Goal: Share content

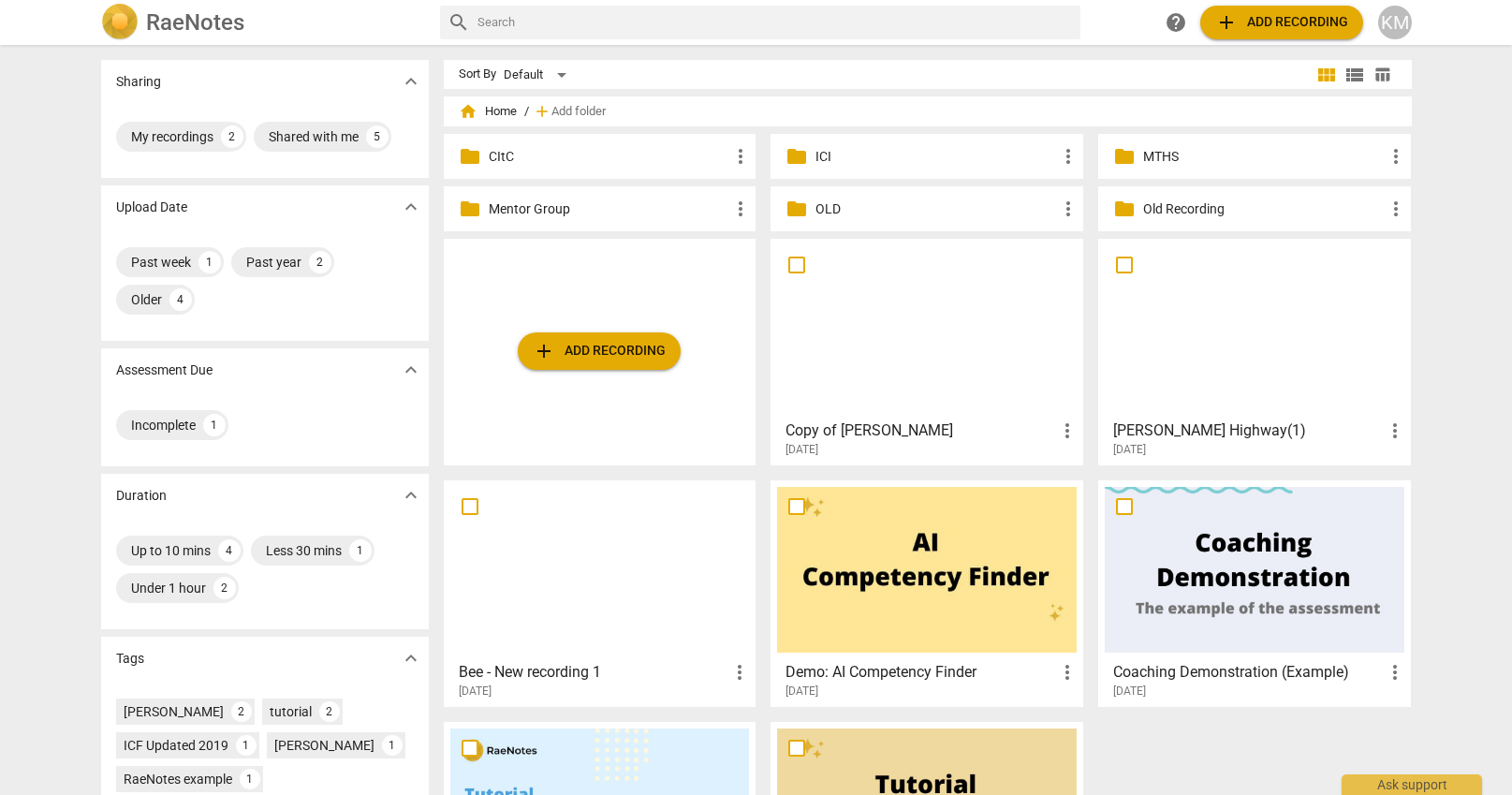
click at [1214, 157] on p "MTHS" at bounding box center [1263, 157] width 242 height 20
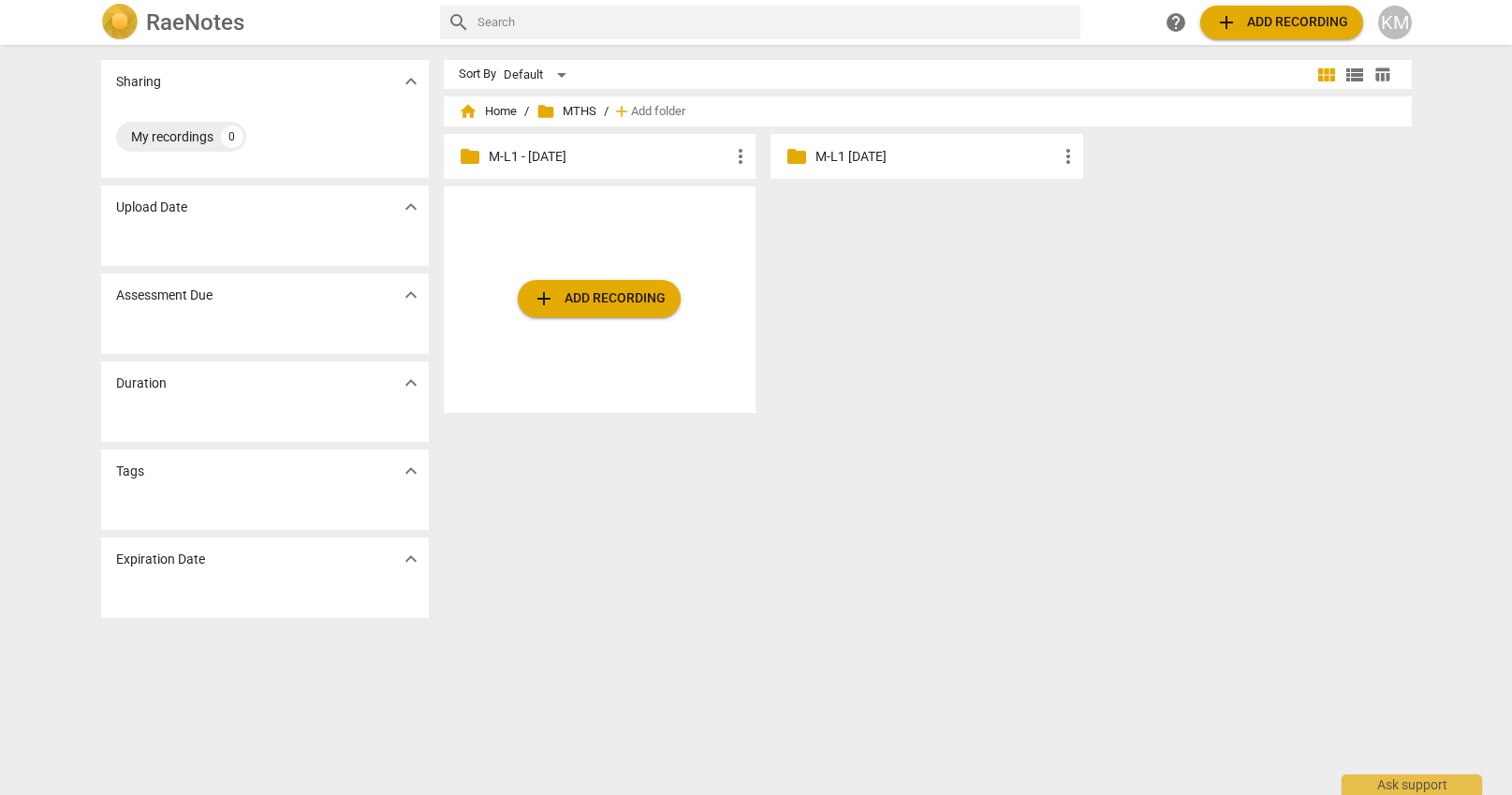
click at [599, 161] on p "M-L1 - [DATE]" at bounding box center [609, 157] width 242 height 20
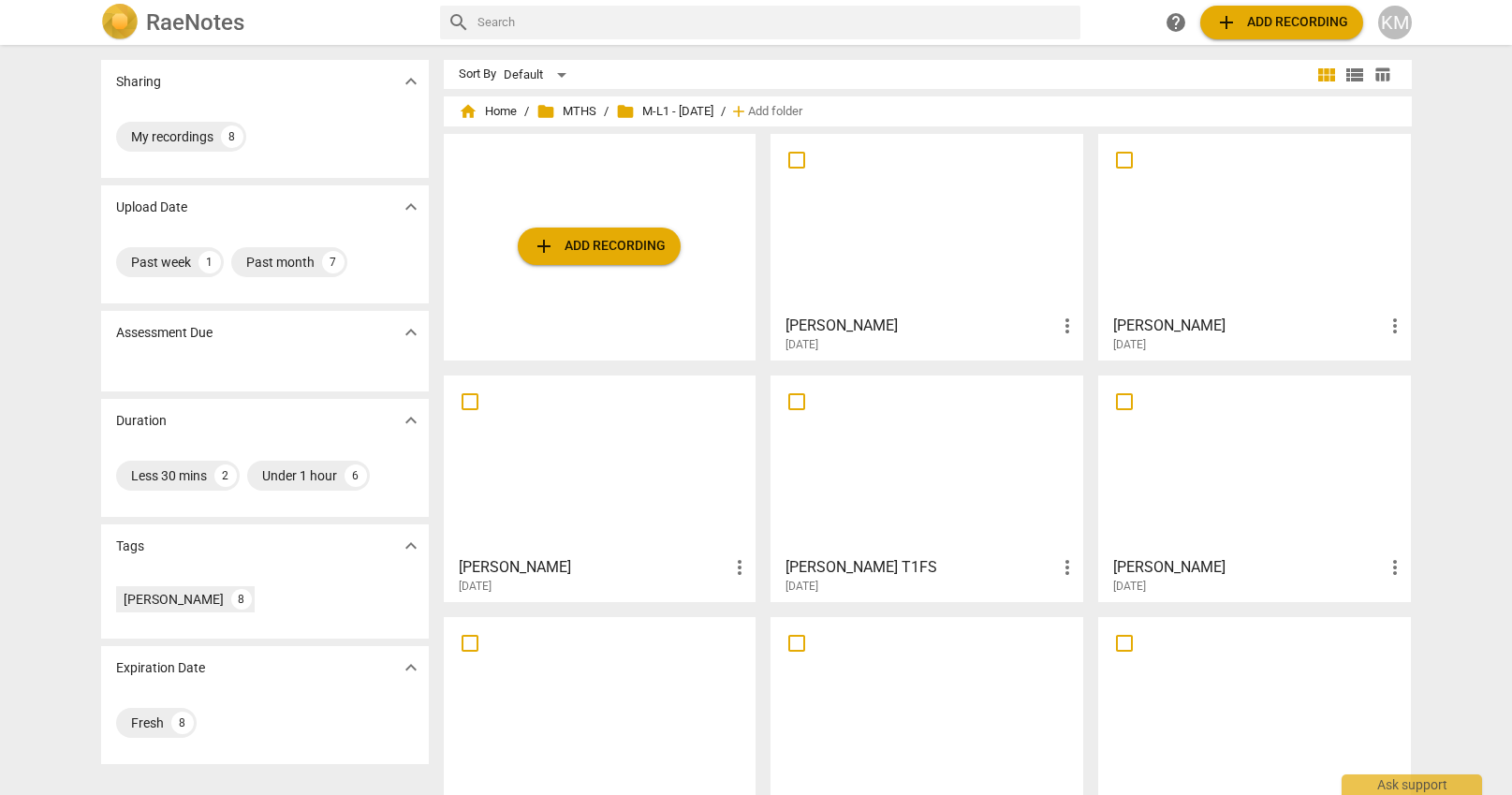
click at [1213, 248] on div at bounding box center [1255, 223] width 300 height 166
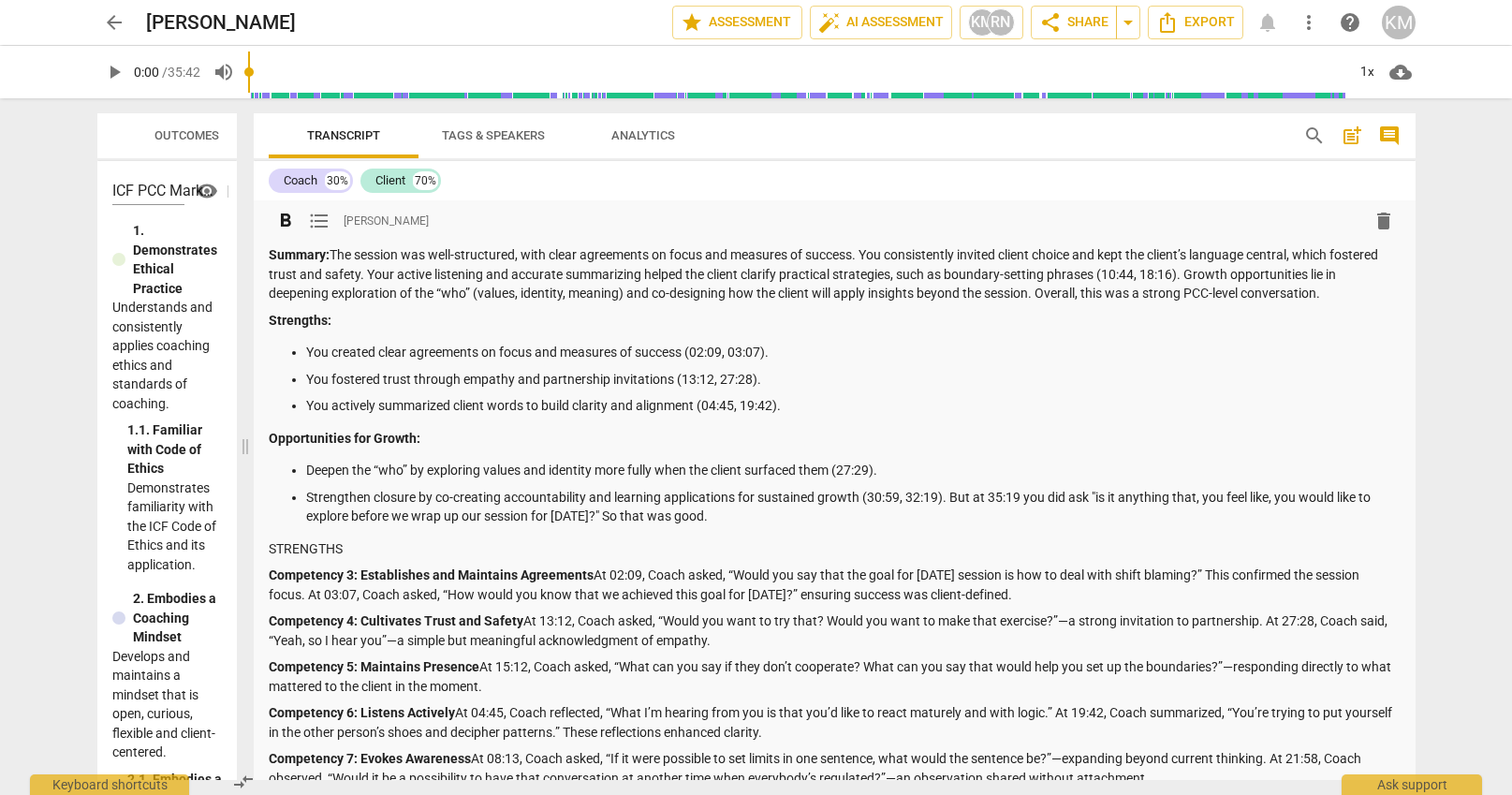
drag, startPoint x: 751, startPoint y: 265, endPoint x: 289, endPoint y: 282, distance: 462.3
click at [240, 262] on span at bounding box center [246, 447] width 11 height 696
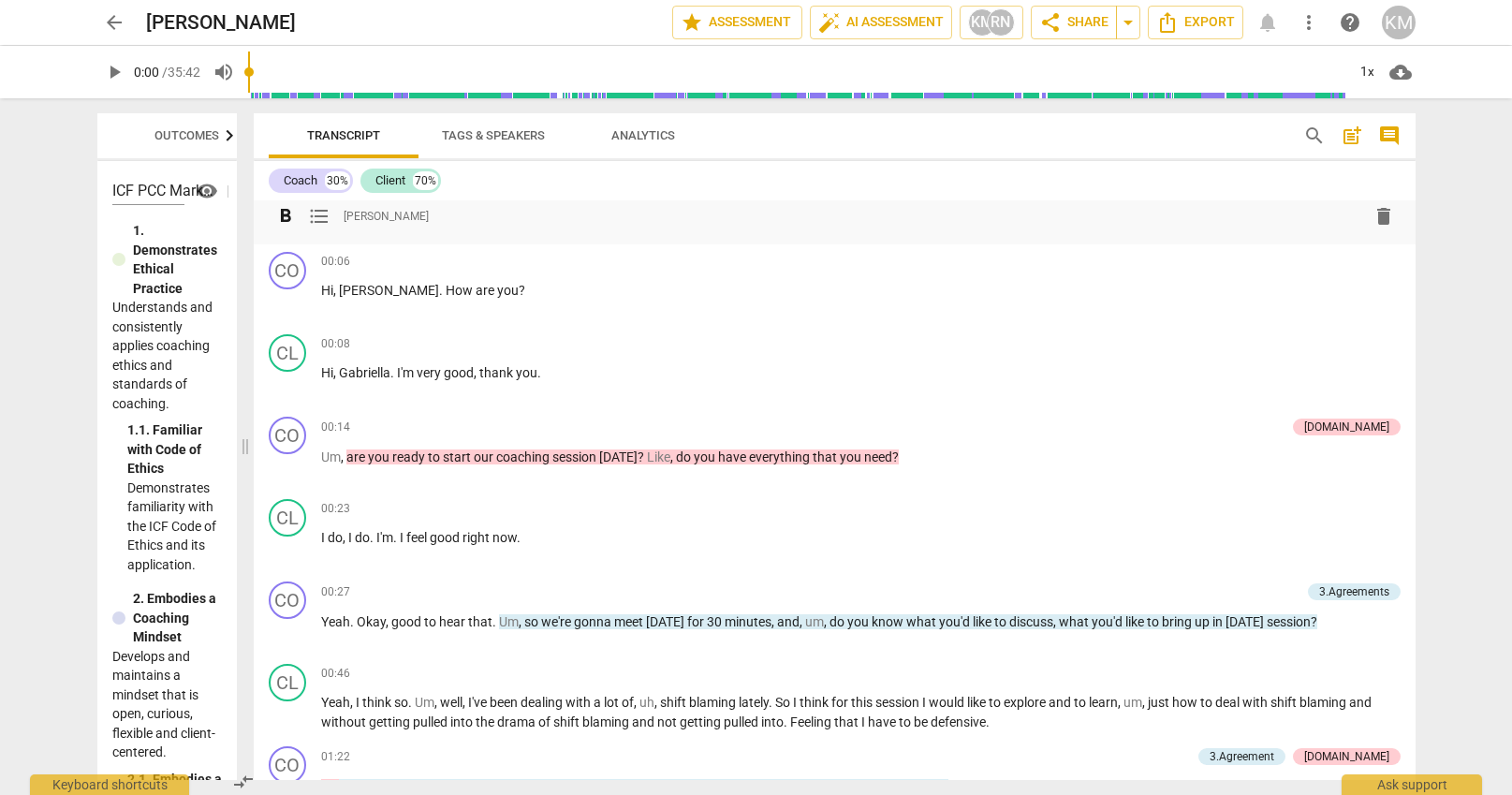
scroll to position [612, 0]
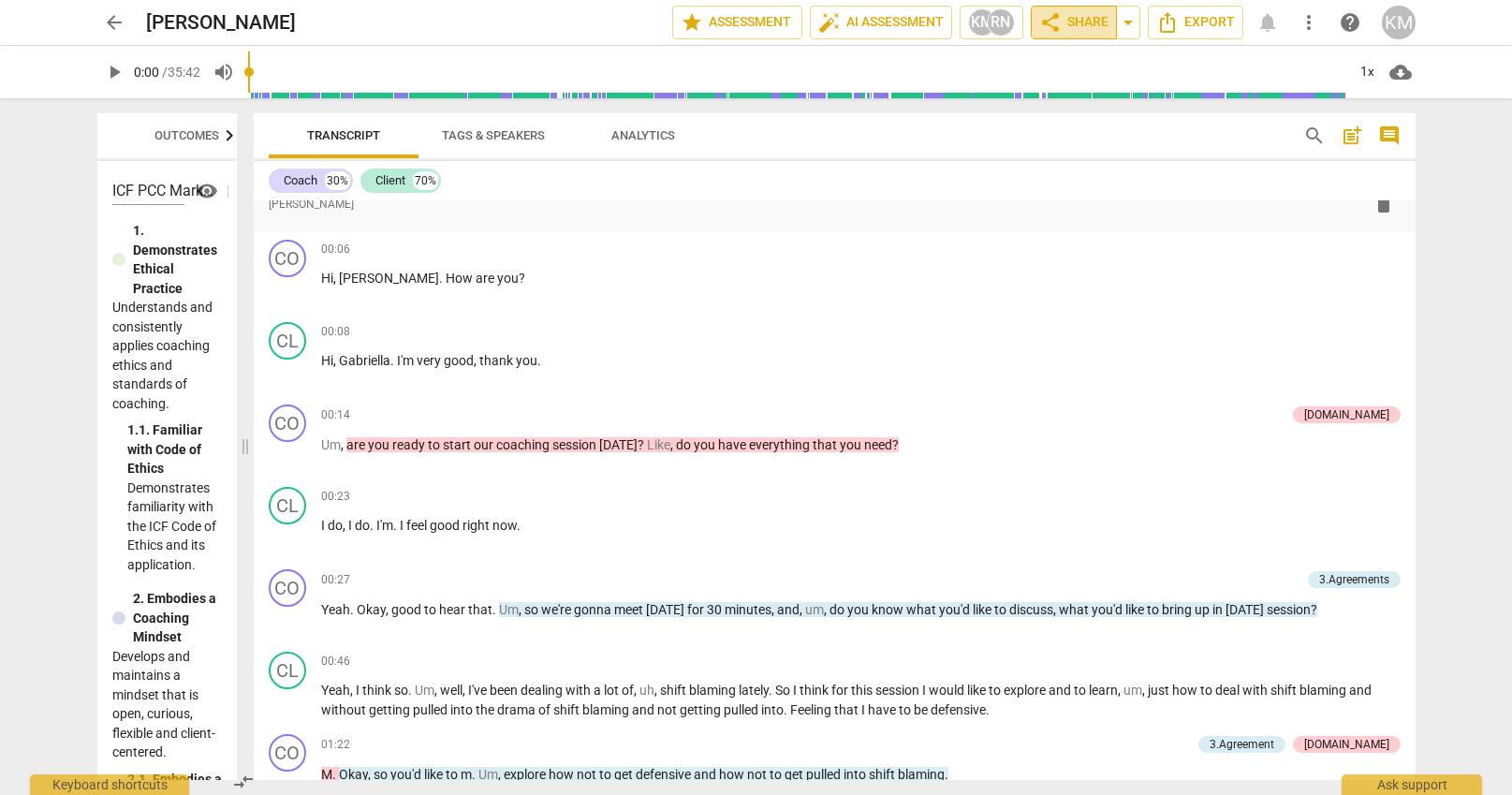
click at [1095, 24] on span "share Share" at bounding box center [1073, 23] width 69 height 23
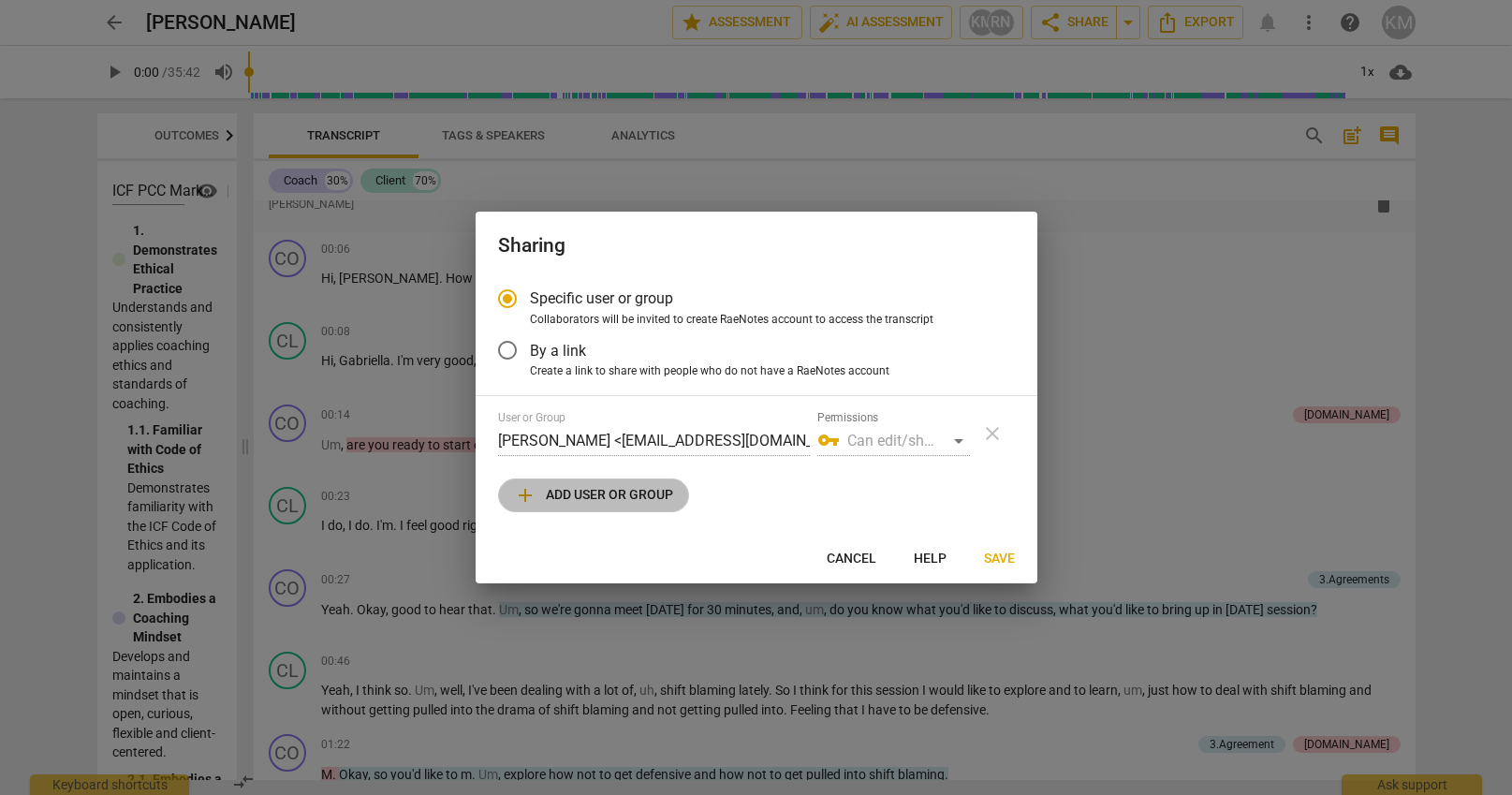
click at [523, 492] on span "add" at bounding box center [526, 495] width 23 height 23
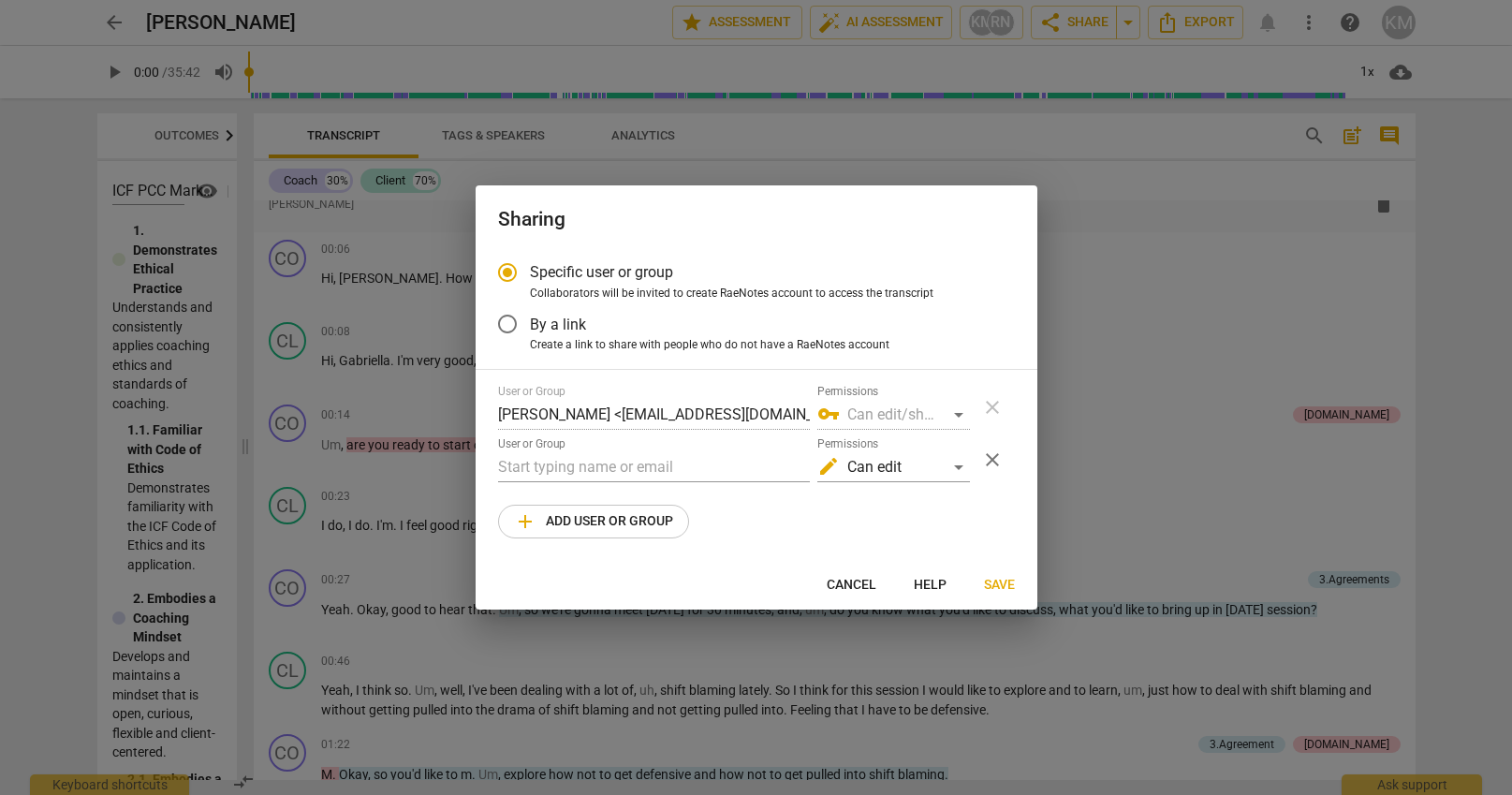
click at [857, 583] on span "Cancel" at bounding box center [851, 585] width 49 height 19
radio input "false"
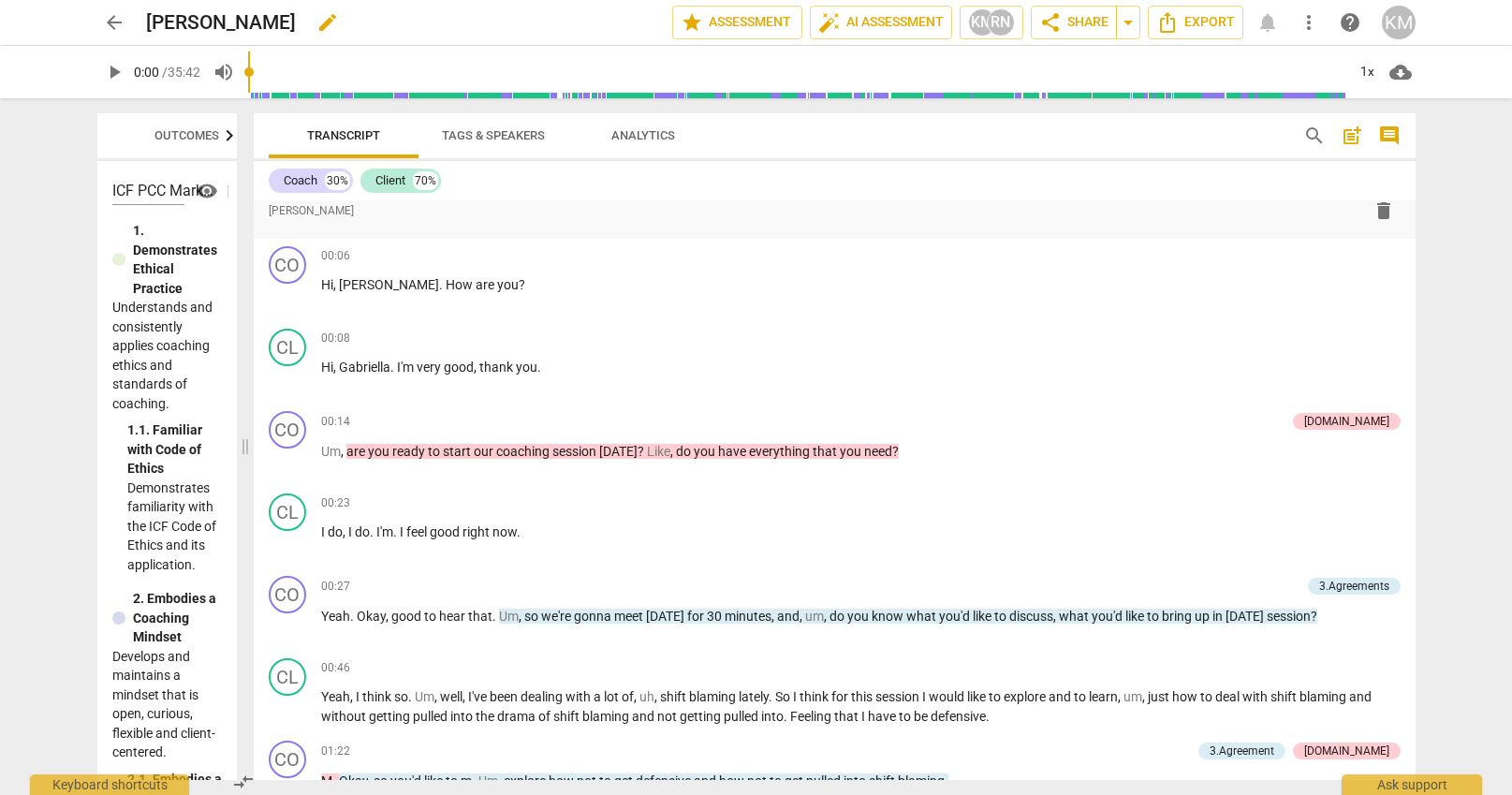
scroll to position [607, 0]
